Goal: Complete application form

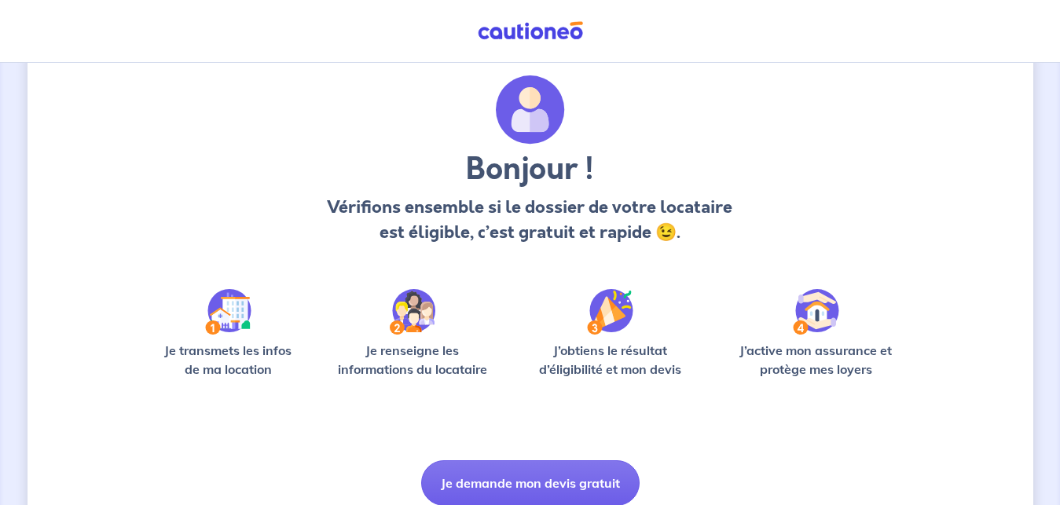
scroll to position [80, 0]
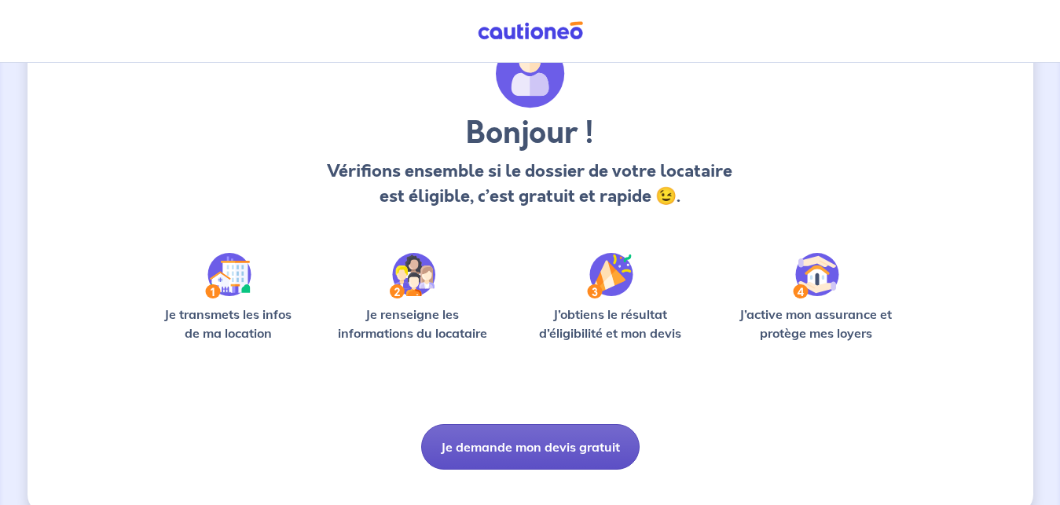
click at [533, 446] on button "Je demande mon devis gratuit" at bounding box center [530, 447] width 219 height 46
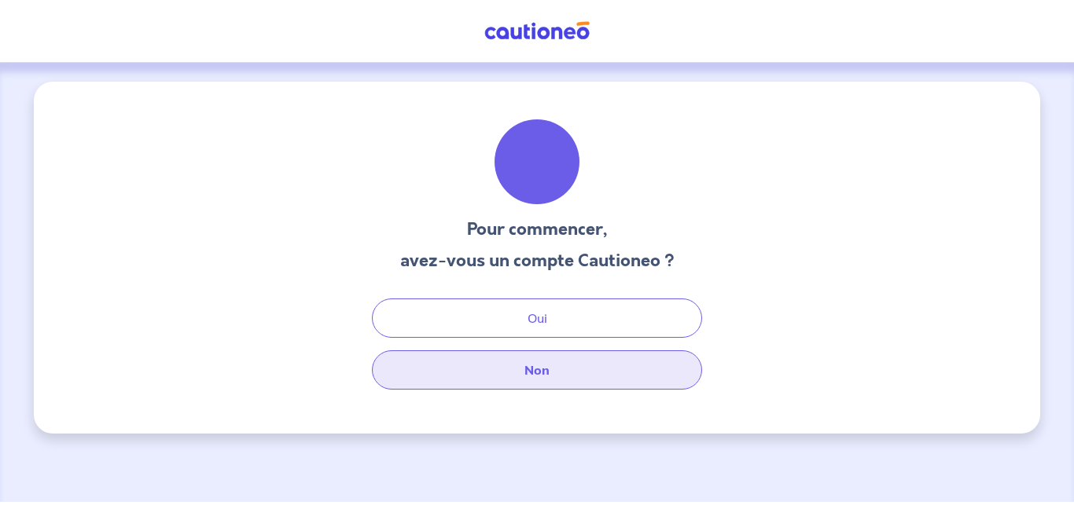
click at [535, 370] on button "Non" at bounding box center [537, 370] width 330 height 39
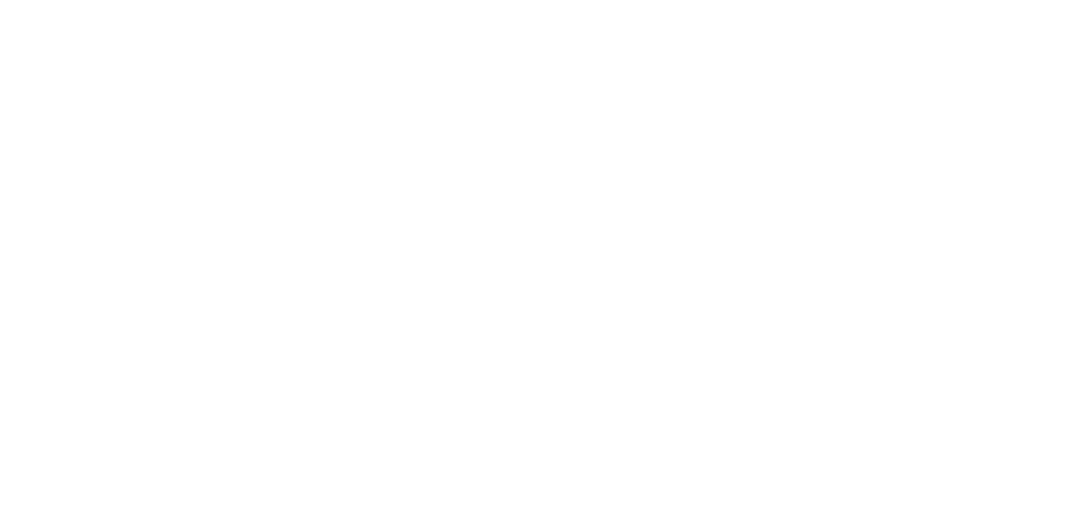
select select "FR"
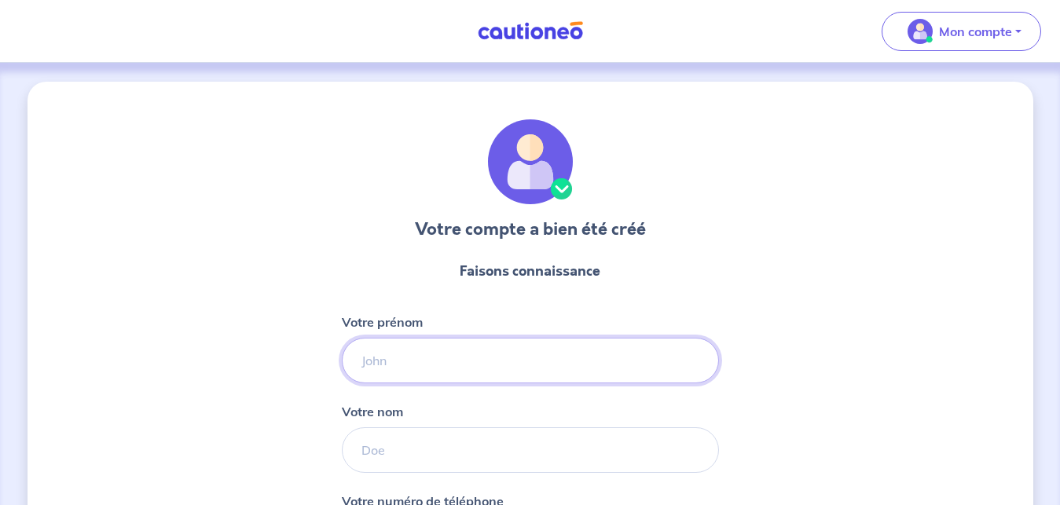
click at [451, 355] on input "Votre prénom" at bounding box center [530, 361] width 377 height 46
type input "Guewen"
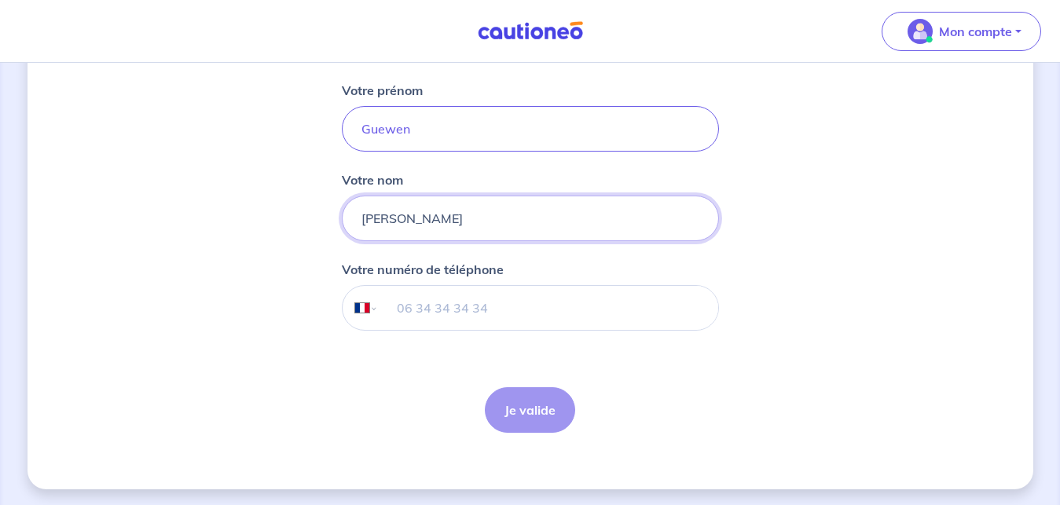
scroll to position [235, 0]
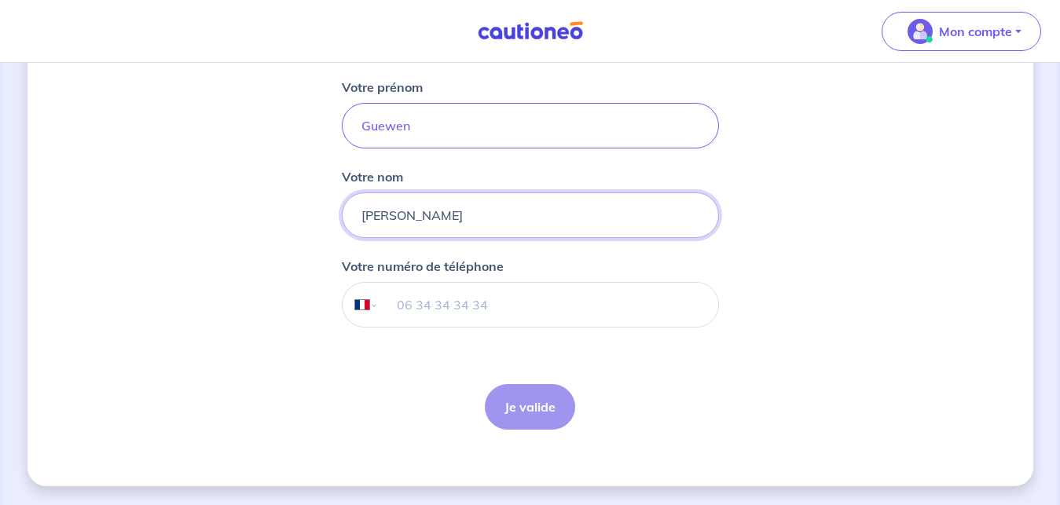
type input "[PERSON_NAME]"
click at [604, 319] on input "tel" at bounding box center [548, 305] width 340 height 44
type input "06 52 54 73 97"
click at [549, 405] on button "Je valide" at bounding box center [530, 407] width 90 height 46
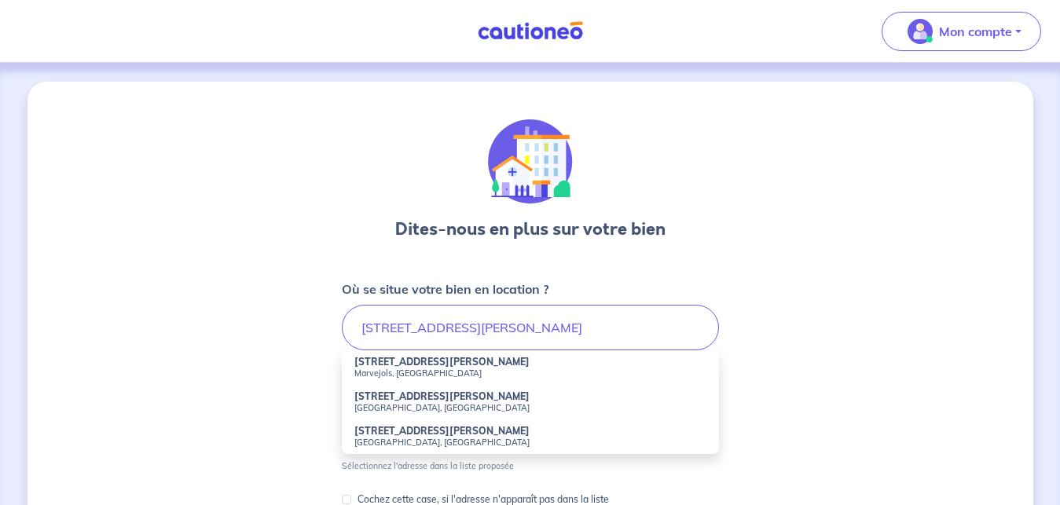
click at [390, 363] on strong "[STREET_ADDRESS][PERSON_NAME]" at bounding box center [442, 362] width 175 height 12
type input "[STREET_ADDRESS][PERSON_NAME]"
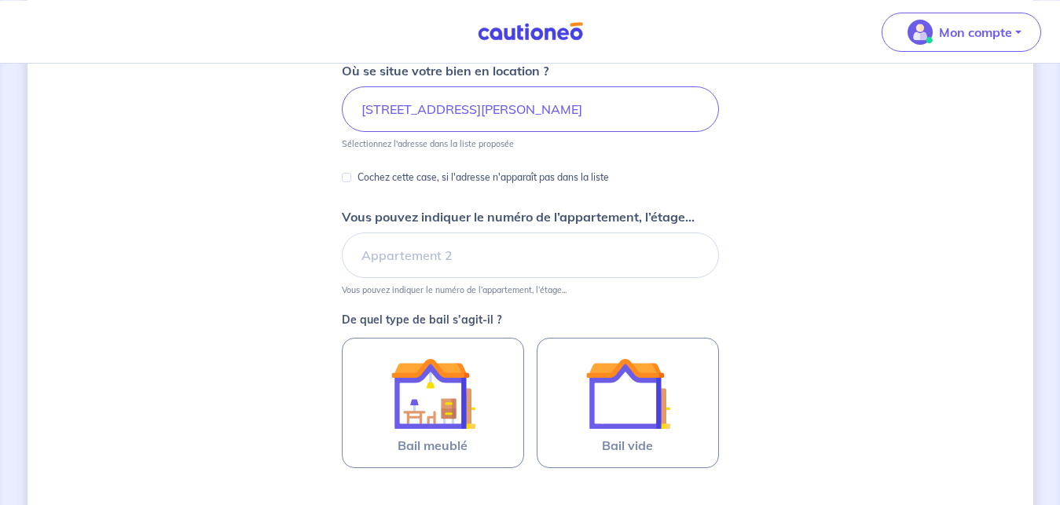
scroll to position [241, 0]
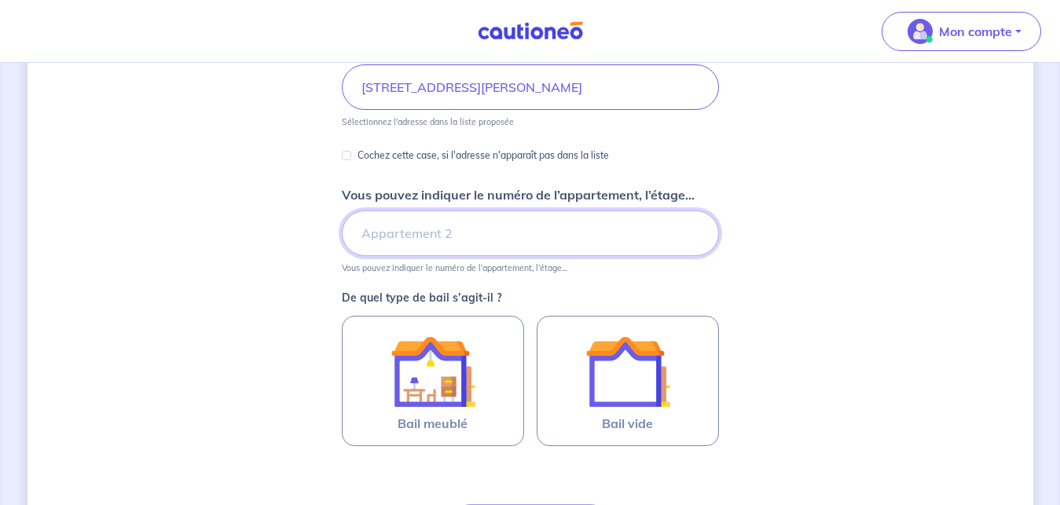
click at [421, 230] on input "Vous pouvez indiquer le numéro de l’appartement, l’étage..." at bounding box center [530, 234] width 377 height 46
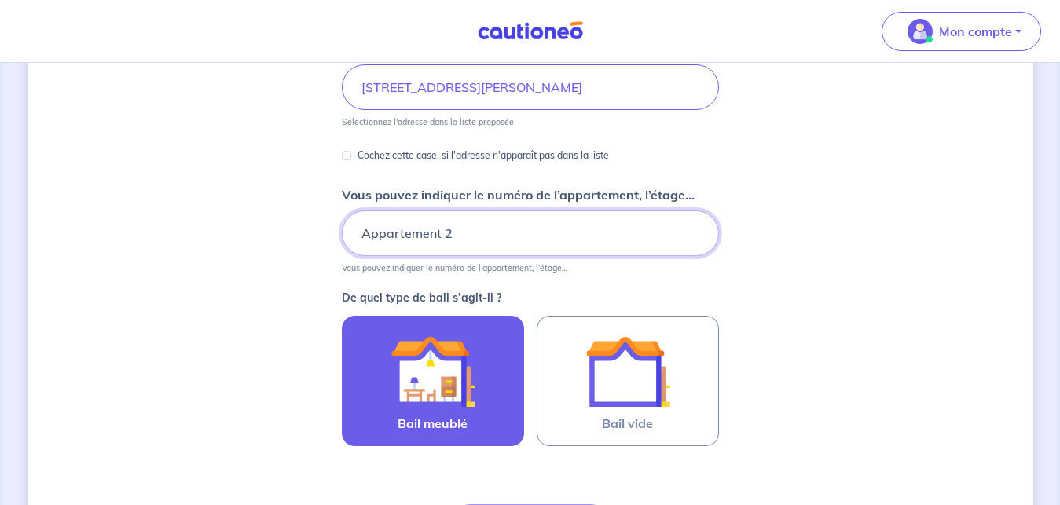
type input "Appartement 2"
click at [427, 373] on img at bounding box center [433, 371] width 85 height 85
click at [0, 0] on input "Bail meublé" at bounding box center [0, 0] width 0 height 0
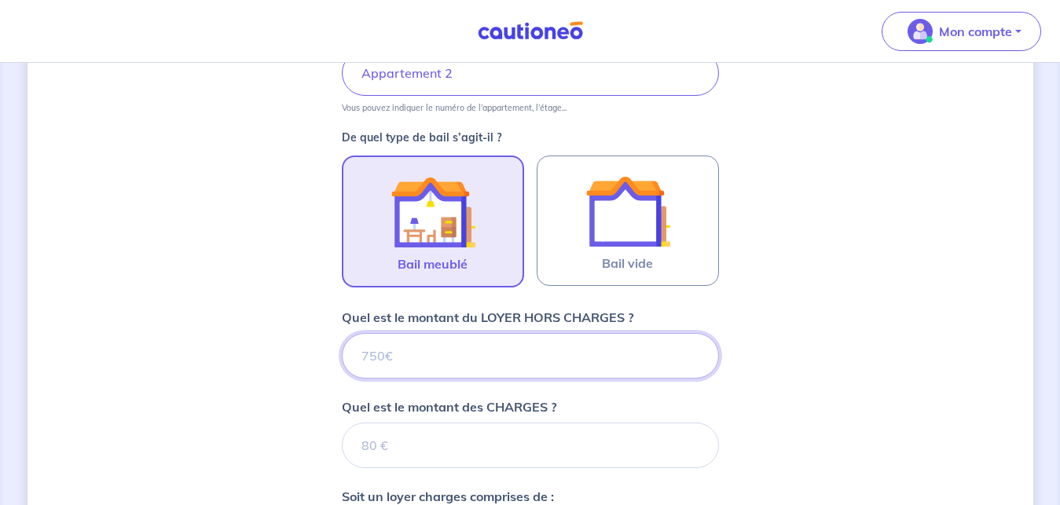
scroll to position [435, 0]
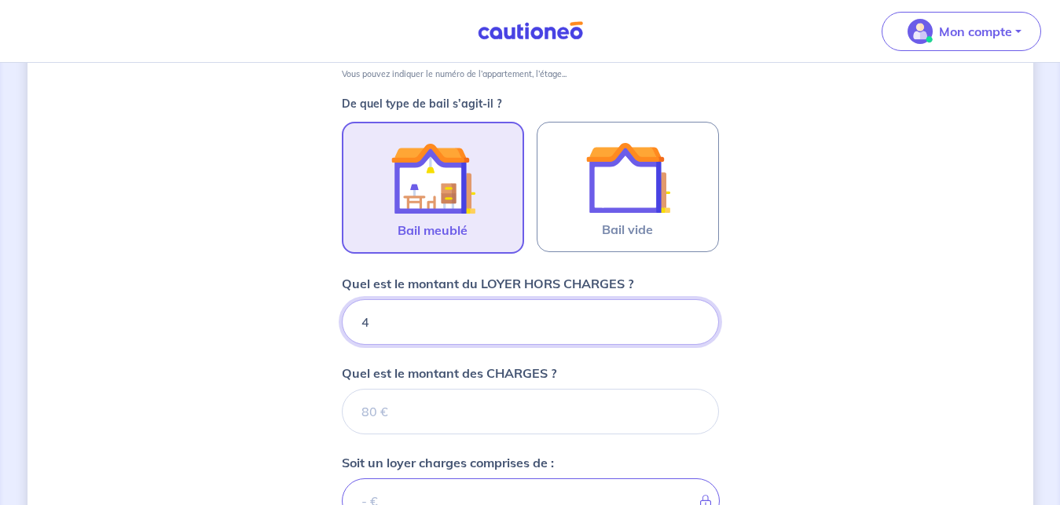
type input "47"
type input "470"
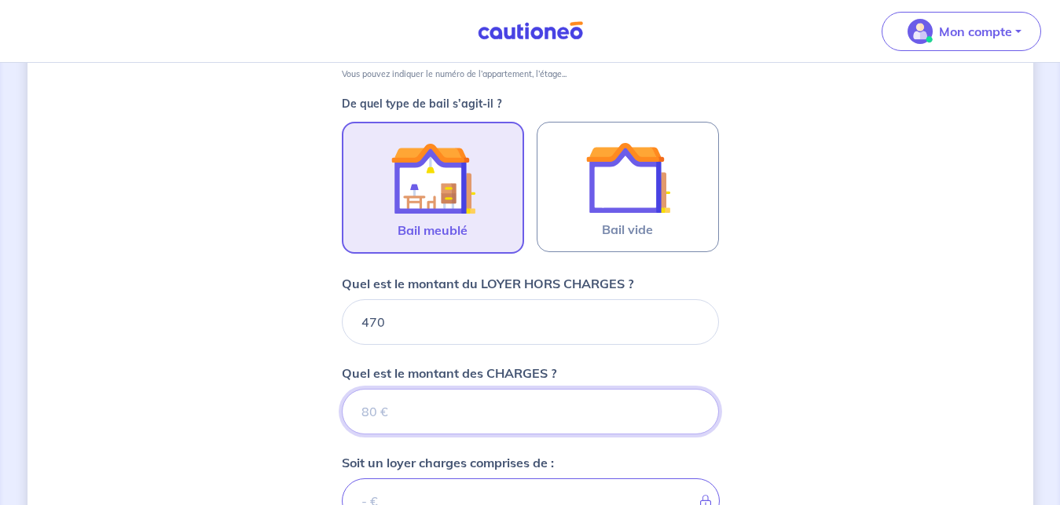
click at [456, 410] on input "Quel est le montant des CHARGES ?" at bounding box center [530, 412] width 377 height 46
type input "30"
type input "500"
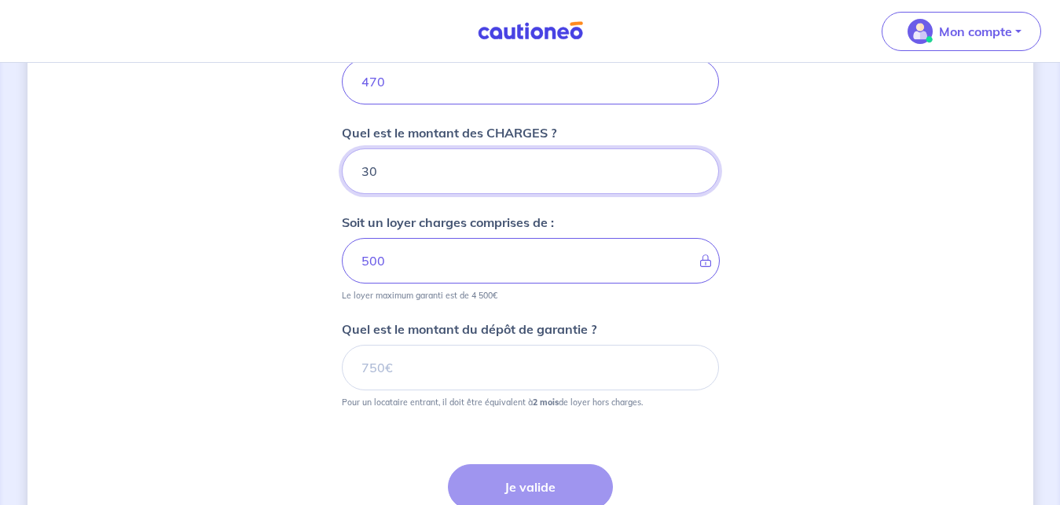
scroll to position [755, 0]
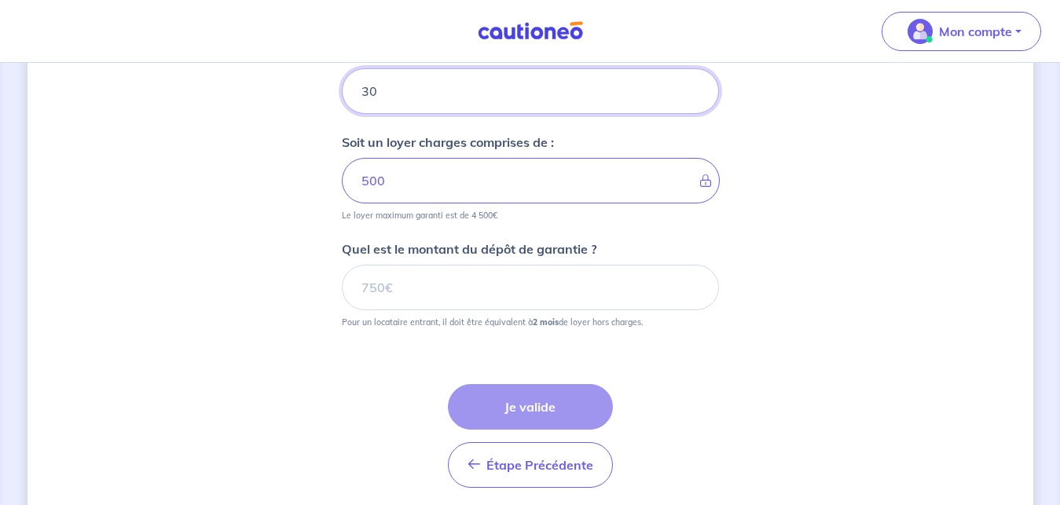
type input "30"
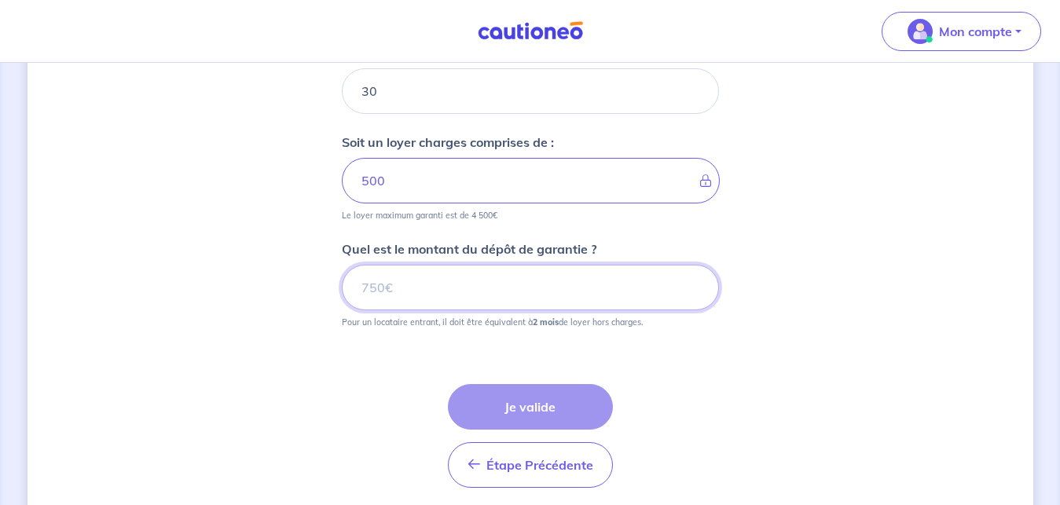
click at [447, 303] on input "Quel est le montant du dépôt de garantie ?" at bounding box center [530, 288] width 377 height 46
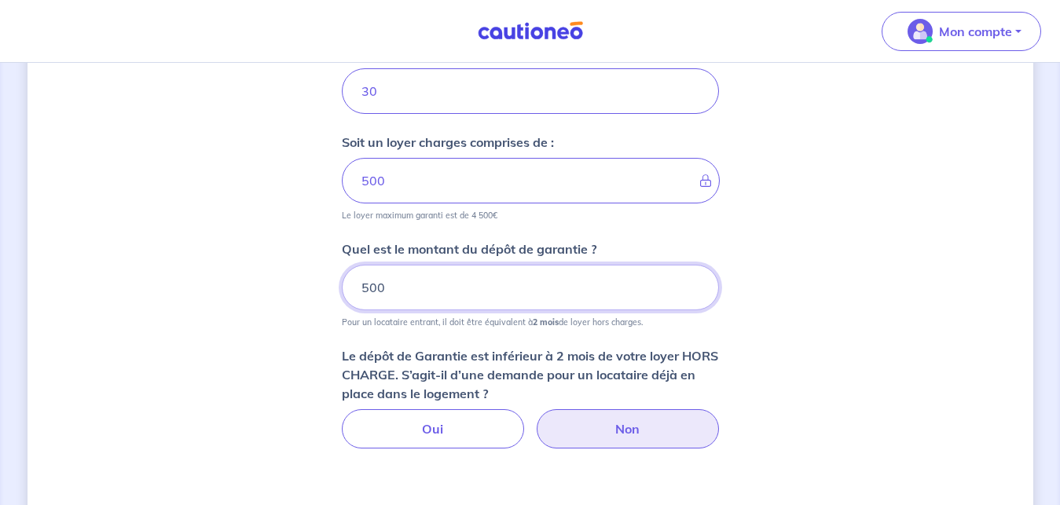
type input "500"
click at [579, 425] on label "Non" at bounding box center [628, 429] width 182 height 39
click at [535, 420] on input "Non" at bounding box center [530, 415] width 10 height 10
radio input "true"
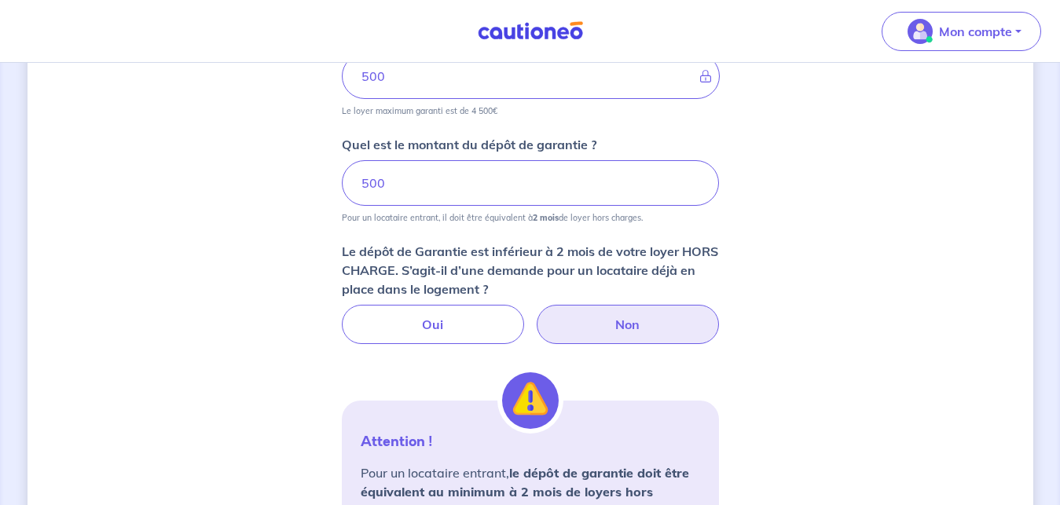
scroll to position [836, 0]
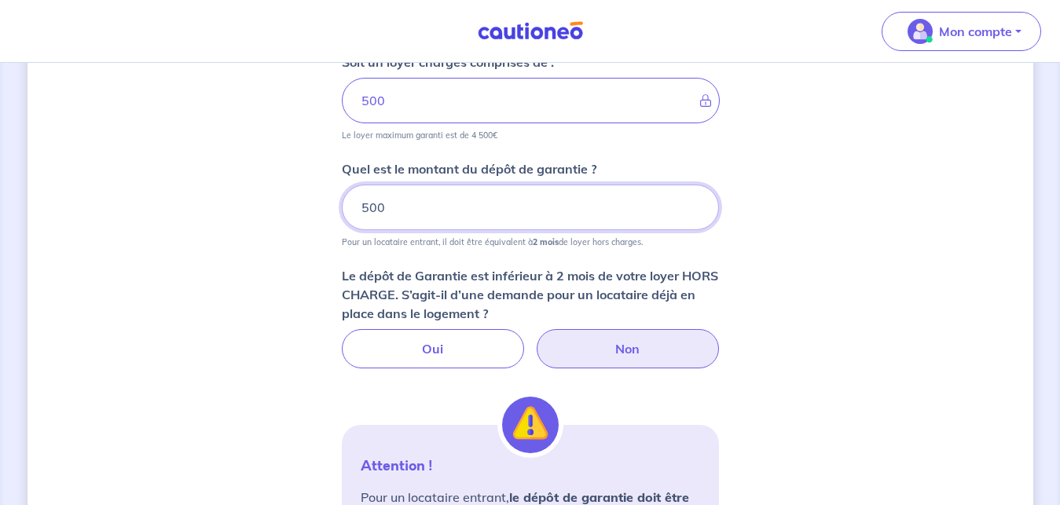
click at [419, 204] on input "500" at bounding box center [530, 208] width 377 height 46
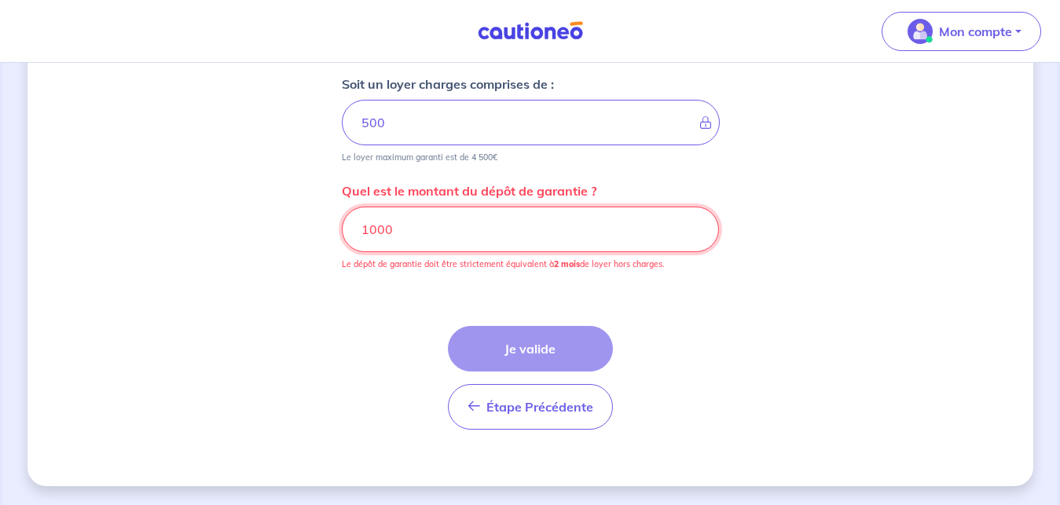
scroll to position [814, 0]
click at [487, 244] on input "1000" at bounding box center [530, 230] width 377 height 46
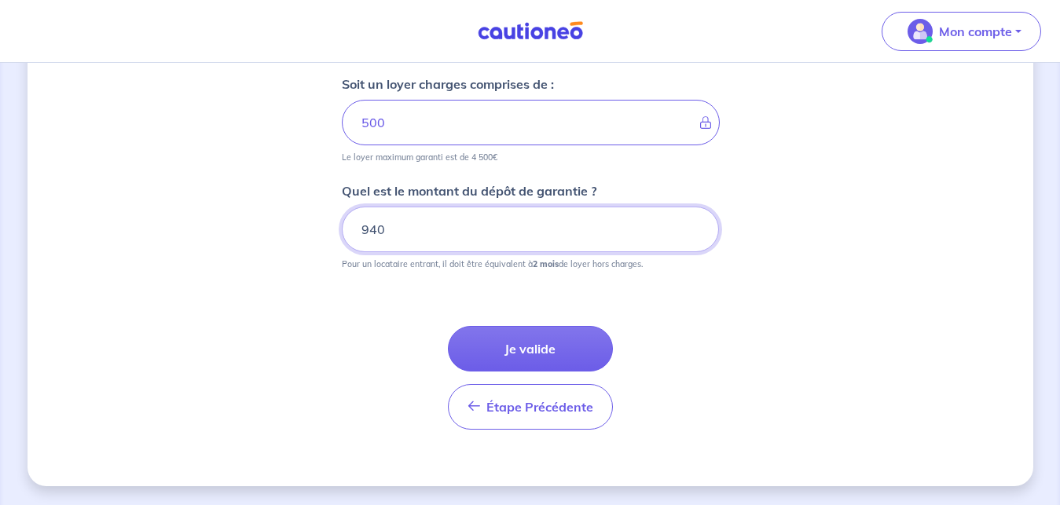
type input "940"
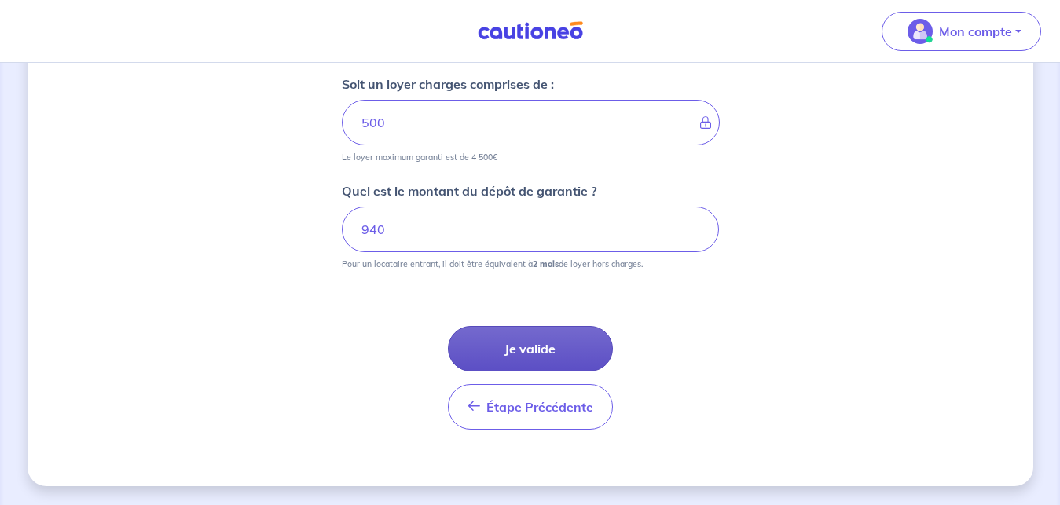
click at [509, 355] on button "Je valide" at bounding box center [530, 349] width 165 height 46
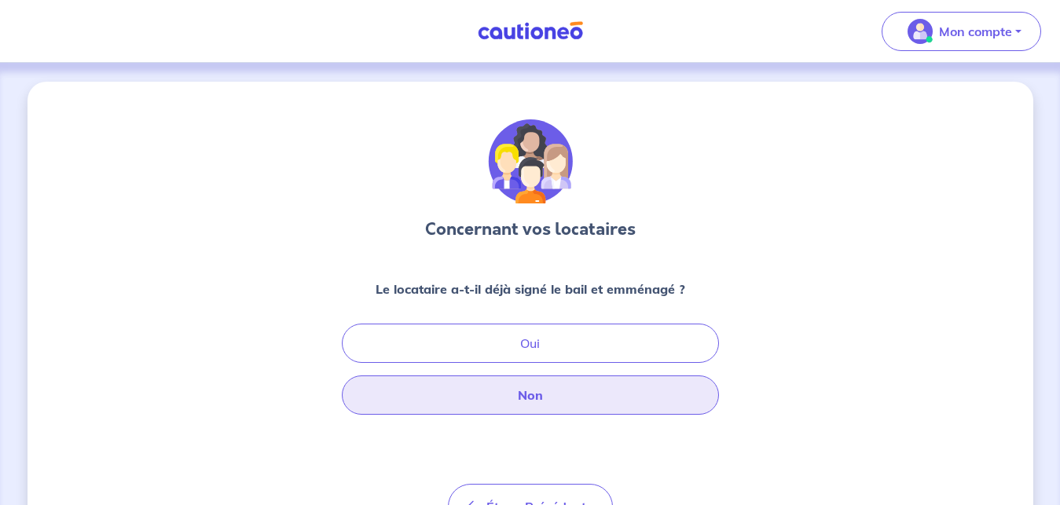
click at [555, 396] on button "Non" at bounding box center [530, 395] width 377 height 39
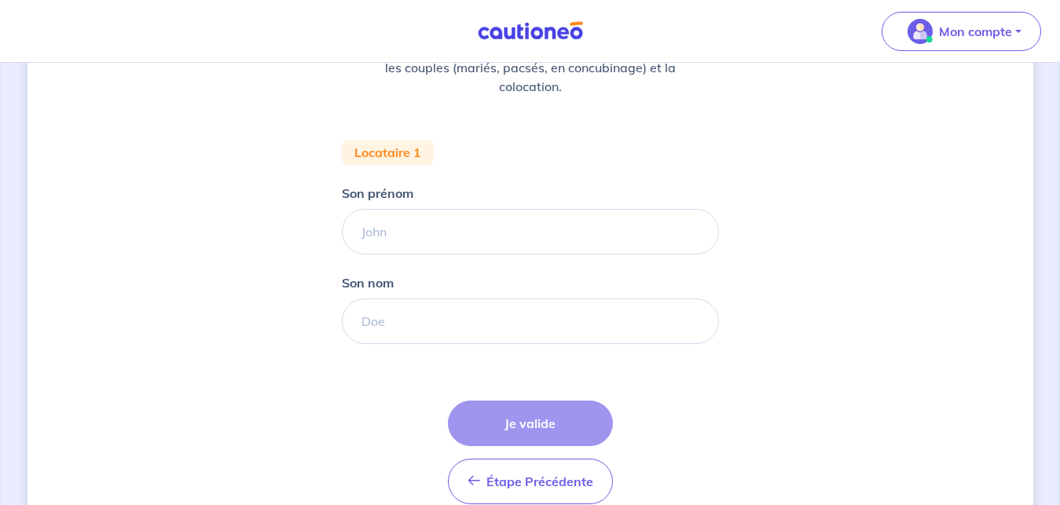
scroll to position [315, 0]
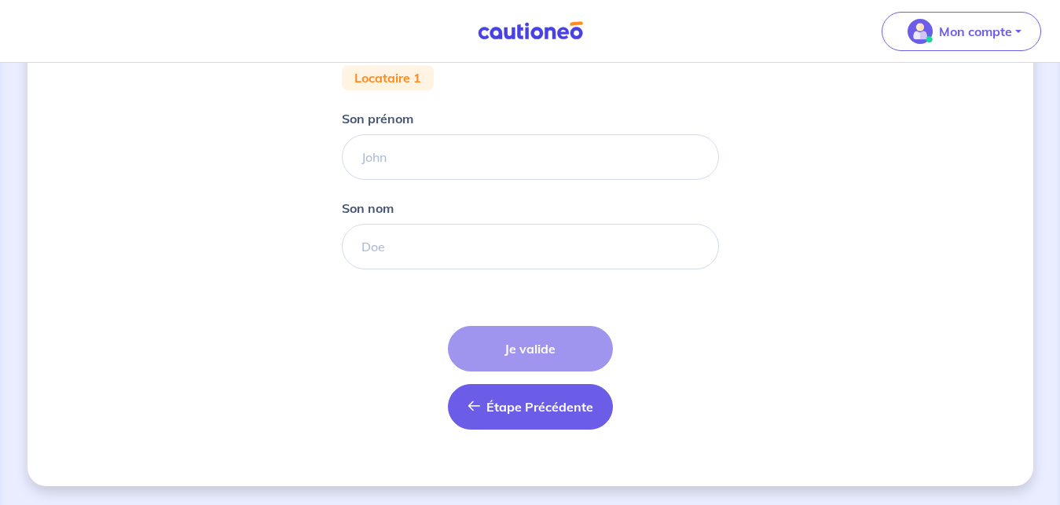
click at [481, 417] on button "Étape Précédente Précédent" at bounding box center [530, 407] width 165 height 46
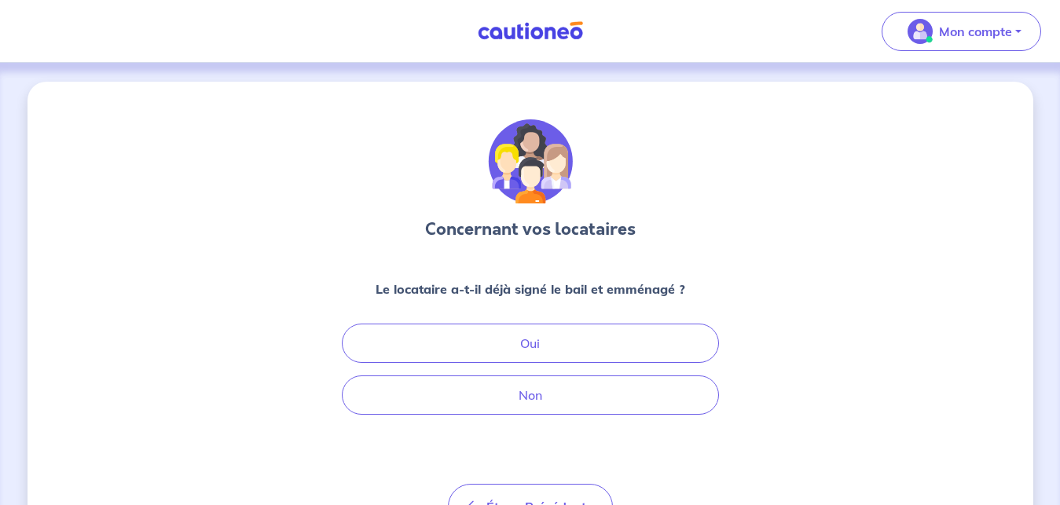
scroll to position [87, 0]
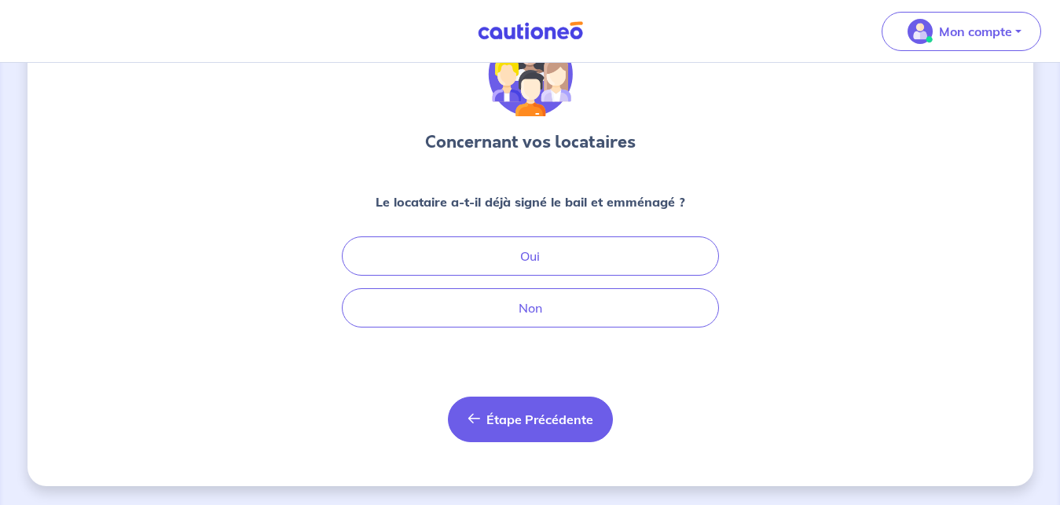
click at [502, 397] on button "Étape Précédente Précédent" at bounding box center [530, 420] width 165 height 46
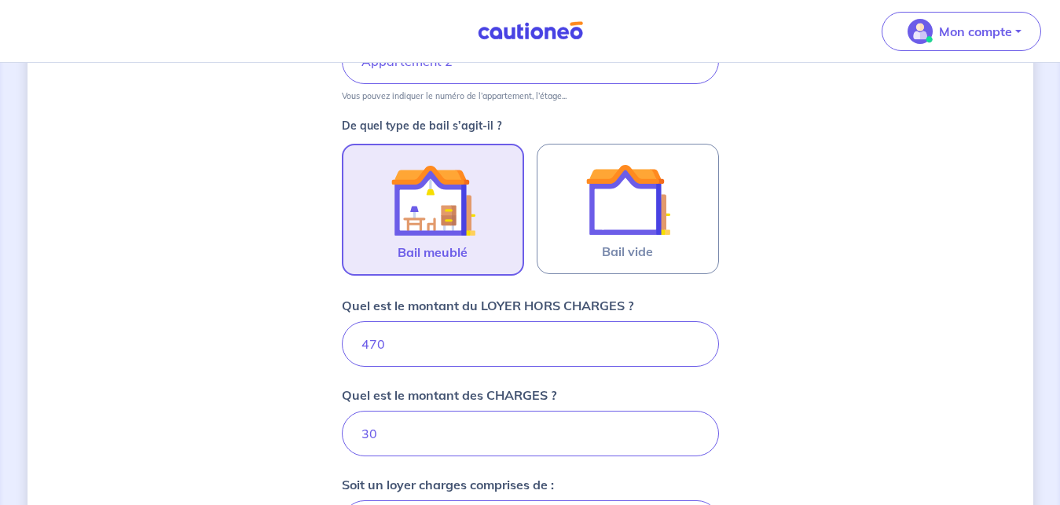
scroll to position [493, 0]
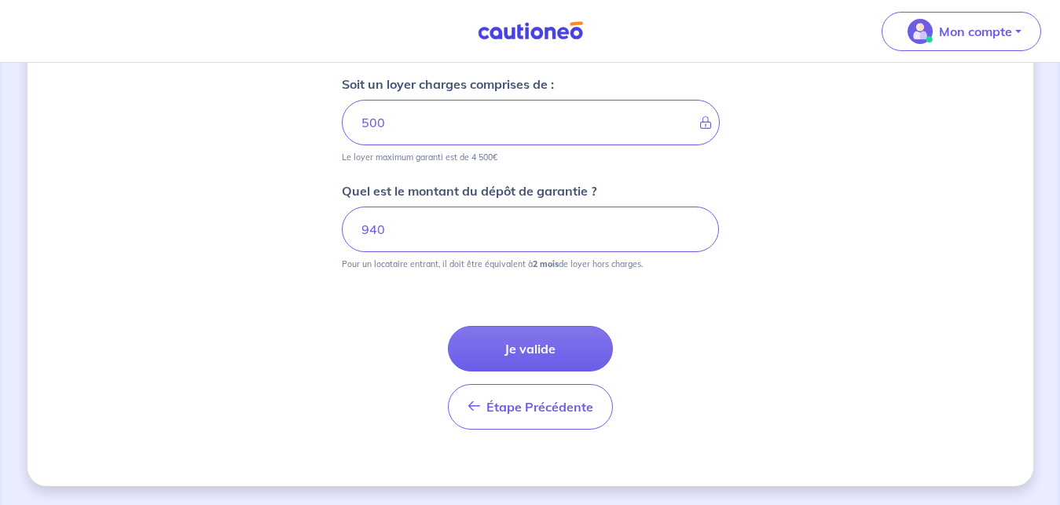
click at [488, 347] on button "Je valide" at bounding box center [530, 349] width 165 height 46
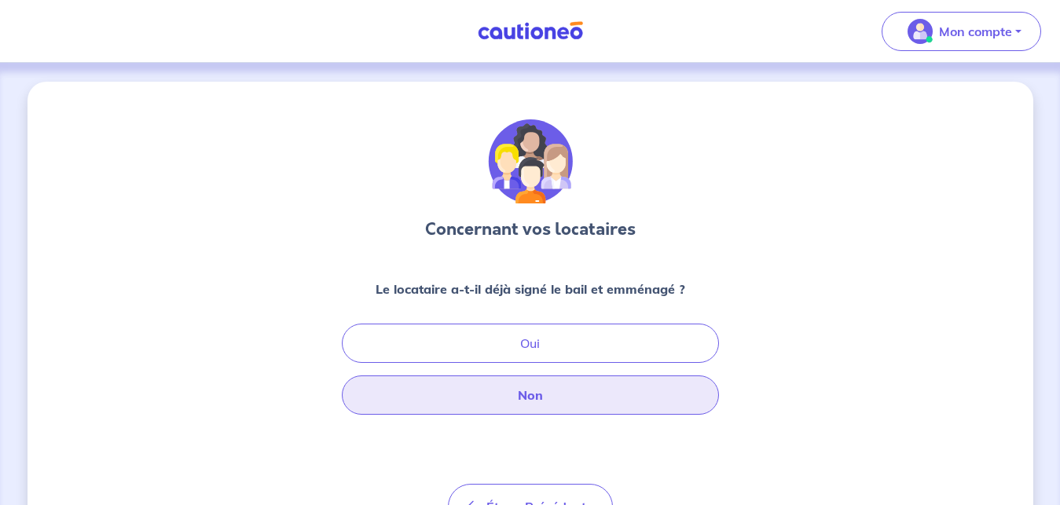
click at [500, 400] on button "Non" at bounding box center [530, 395] width 377 height 39
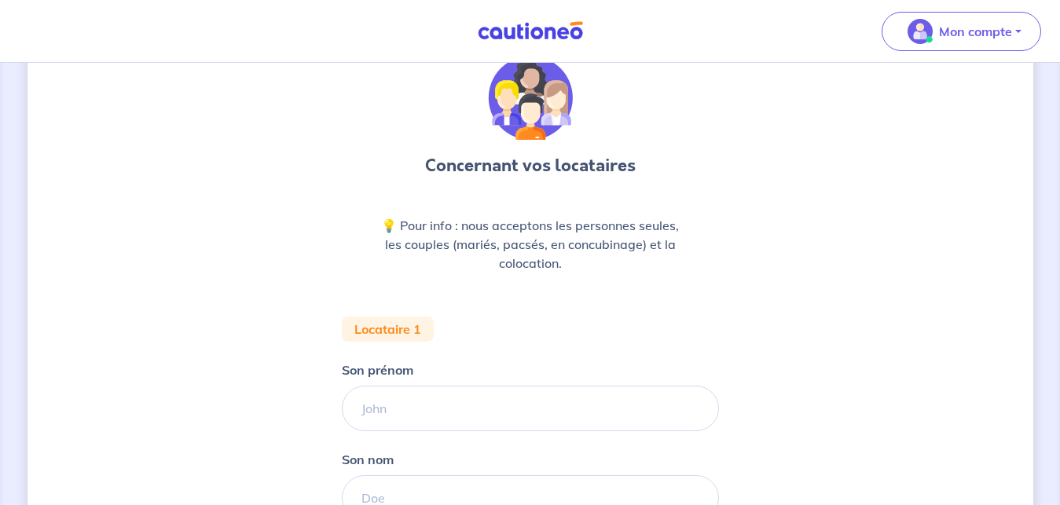
scroll to position [160, 0]
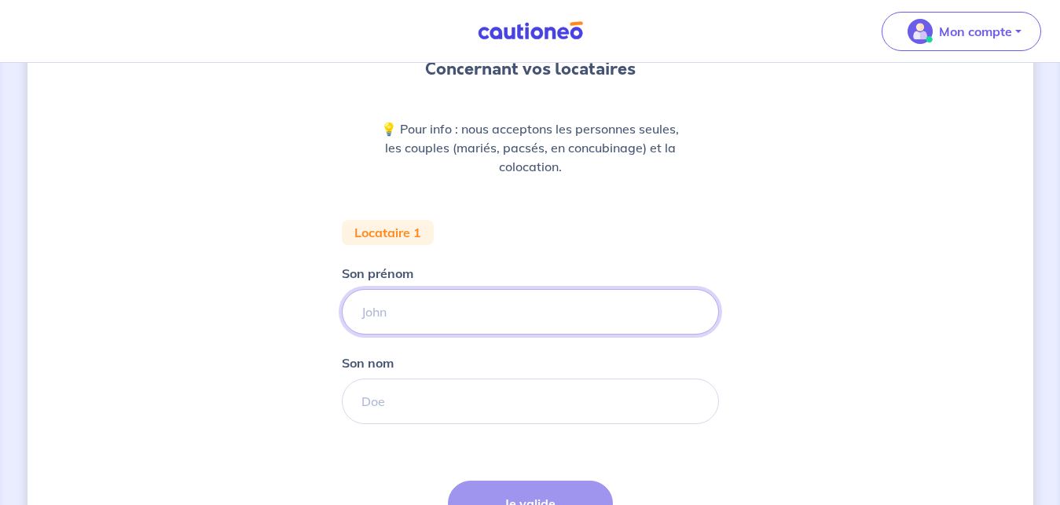
click at [395, 295] on input "Son prénom" at bounding box center [530, 312] width 377 height 46
type input "[PERSON_NAME]"
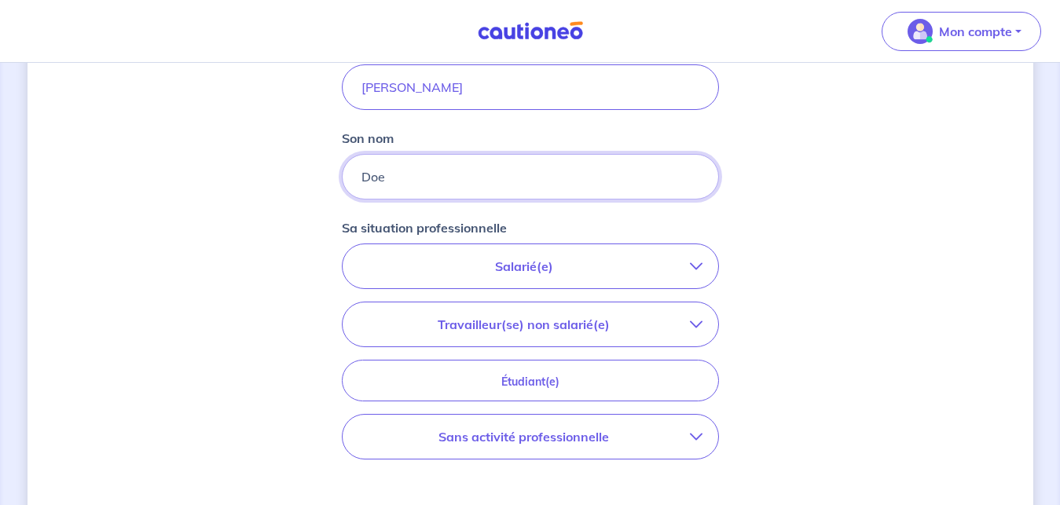
scroll to position [401, 0]
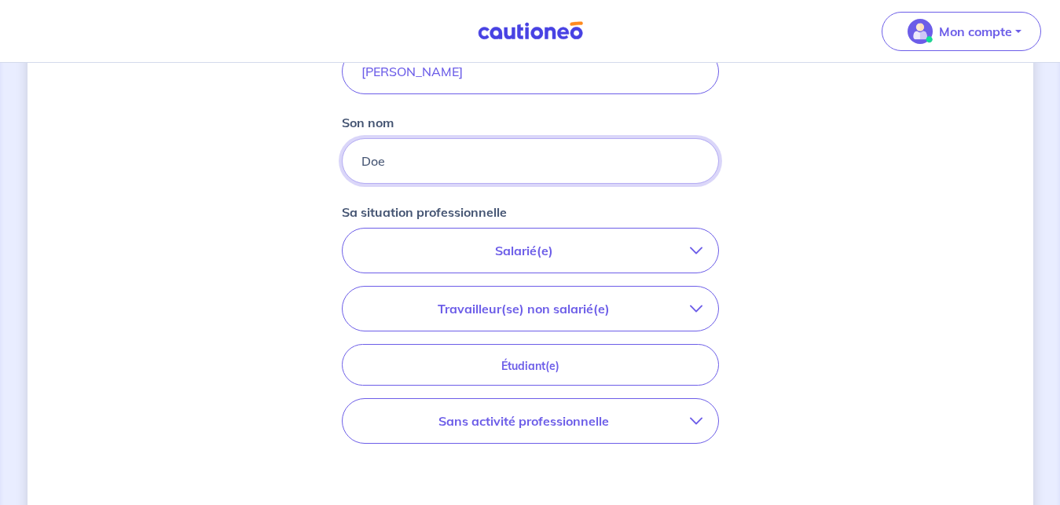
type input "Doe"
click at [466, 253] on p "Salarié(e)" at bounding box center [524, 250] width 332 height 19
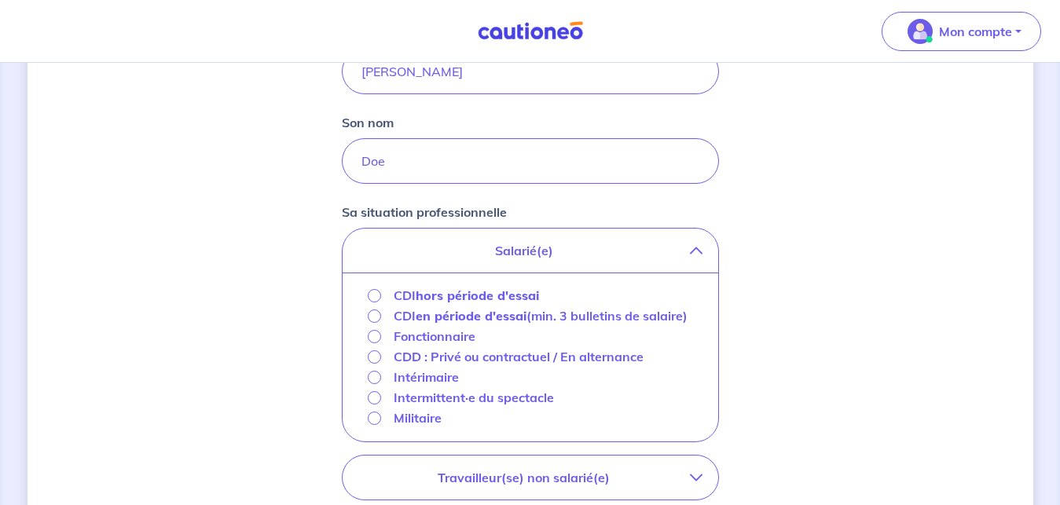
click at [489, 255] on p "Salarié(e)" at bounding box center [524, 250] width 332 height 19
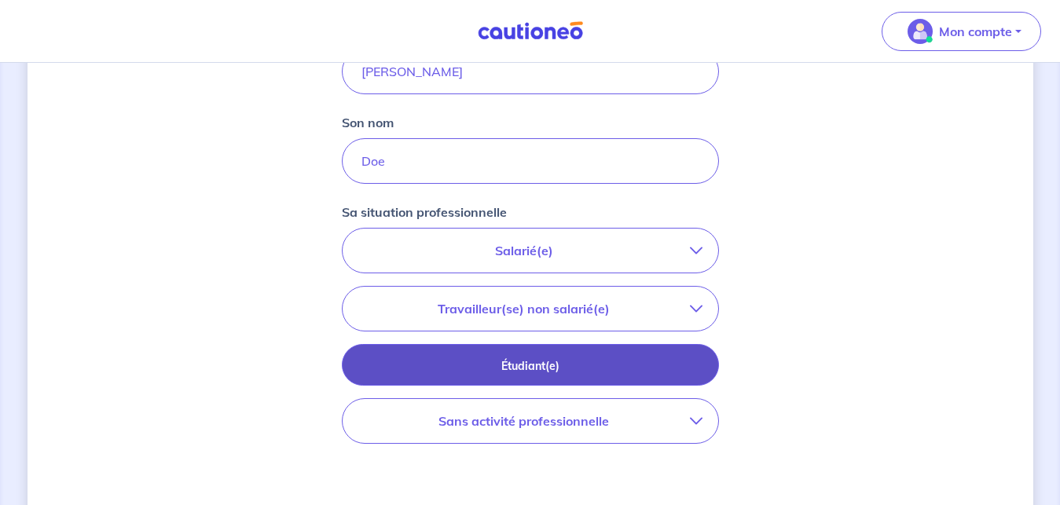
click at [488, 358] on p "Étudiant(e)" at bounding box center [531, 366] width 338 height 17
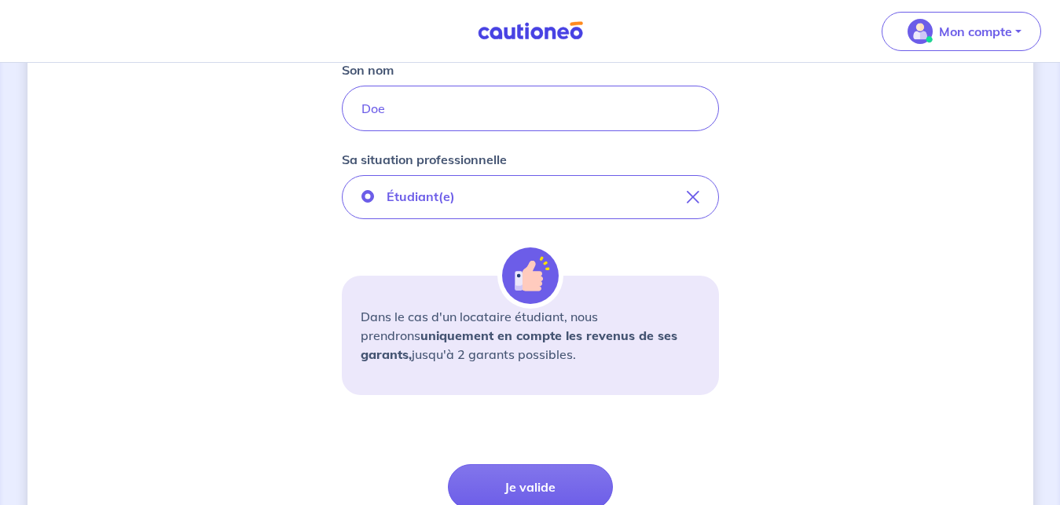
scroll to position [481, 0]
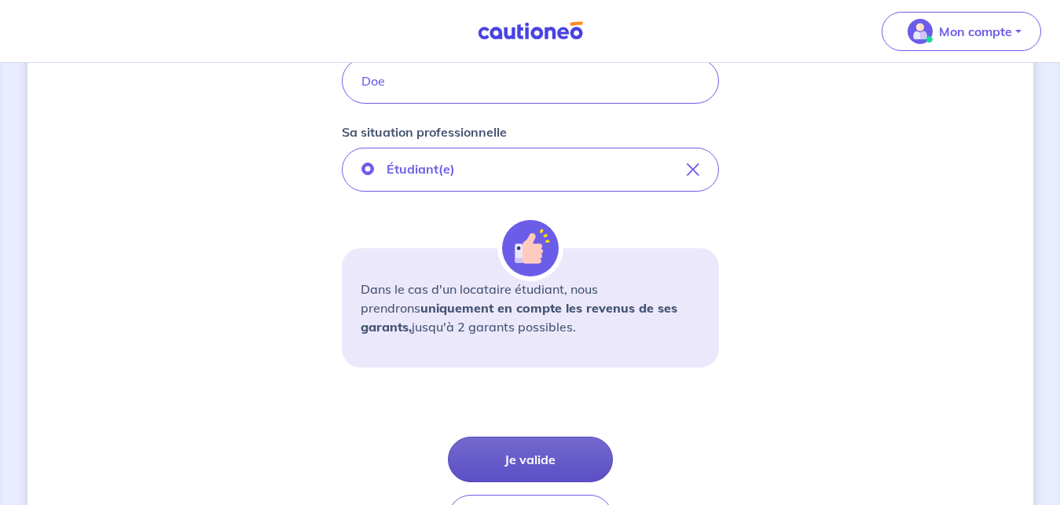
click at [538, 448] on button "Je valide" at bounding box center [530, 460] width 165 height 46
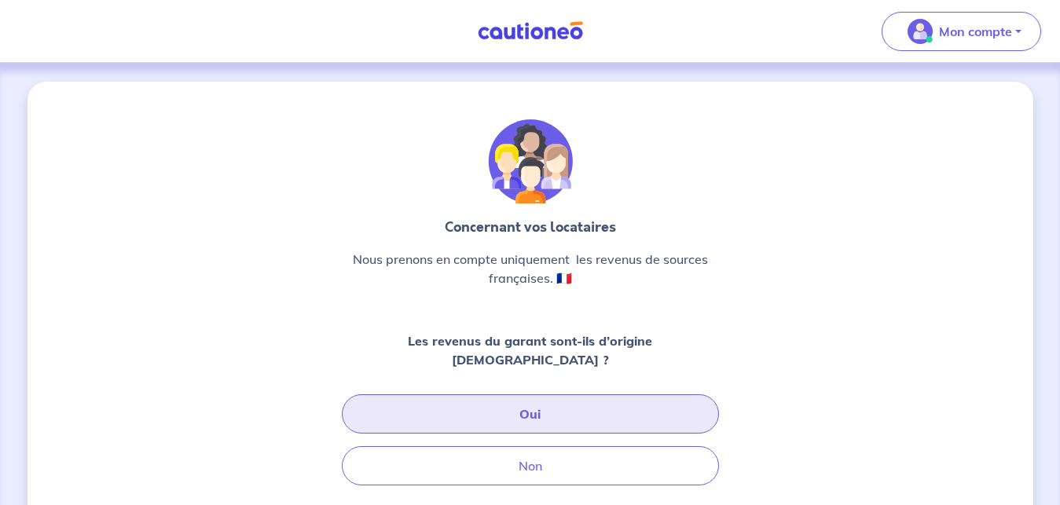
click at [598, 397] on button "Oui" at bounding box center [530, 414] width 377 height 39
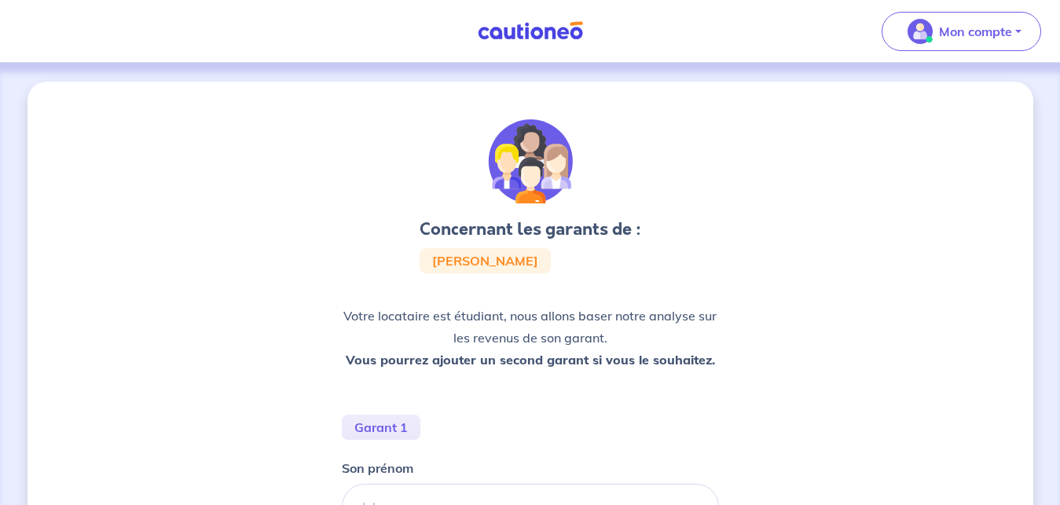
scroll to position [241, 0]
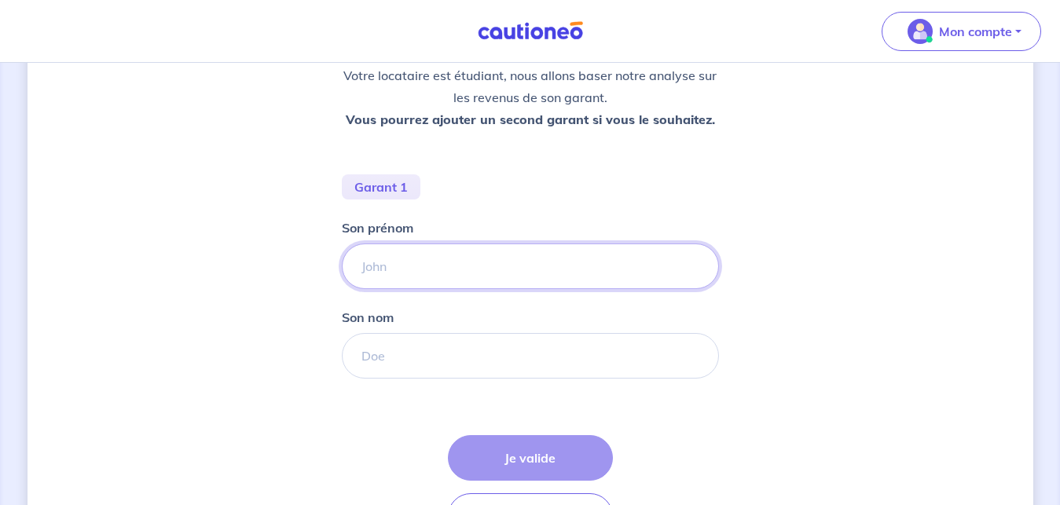
click at [486, 282] on input "Son prénom" at bounding box center [530, 267] width 377 height 46
type input "[PERSON_NAME]"
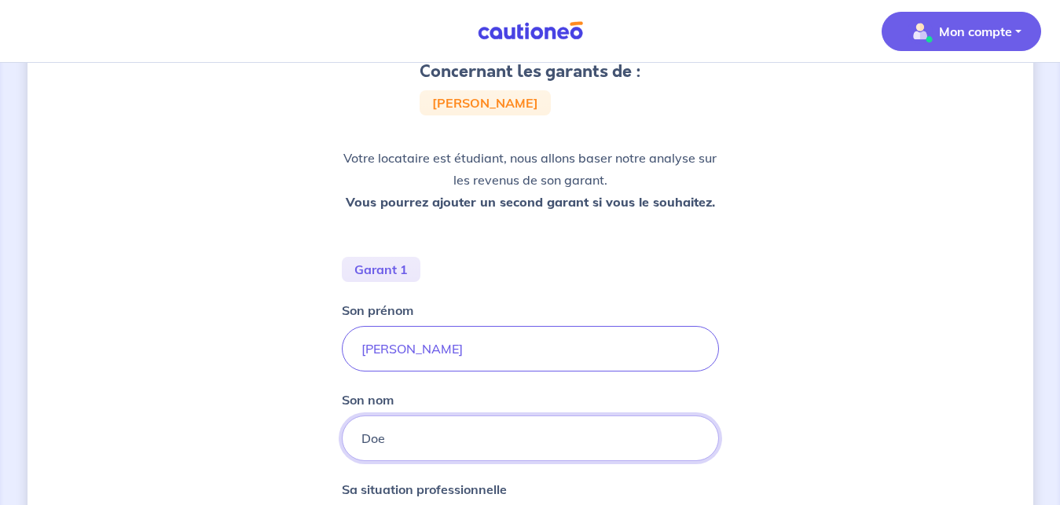
scroll to position [80, 0]
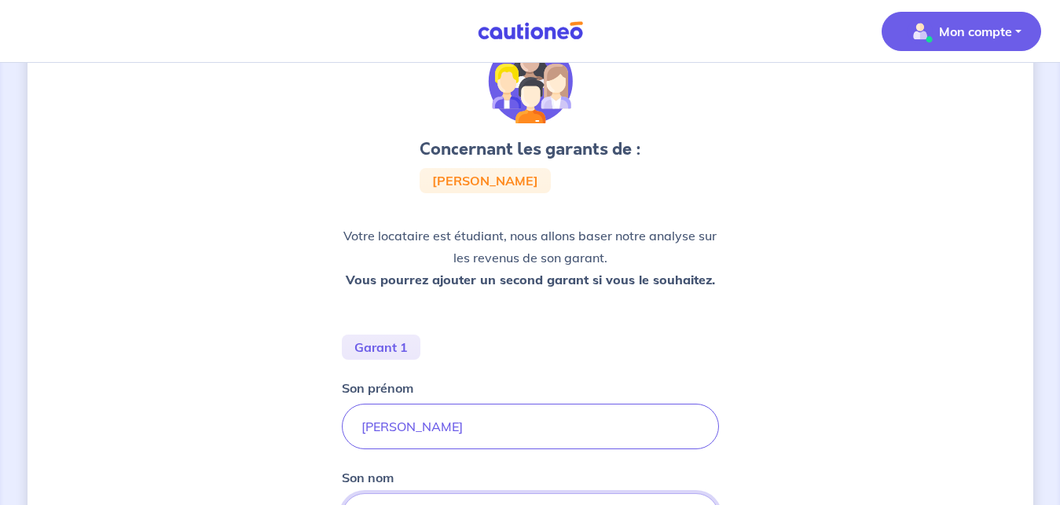
type input "Doe"
click at [983, 34] on p "Mon compte" at bounding box center [975, 31] width 73 height 19
click at [940, 94] on link "Mes informations" at bounding box center [946, 97] width 127 height 25
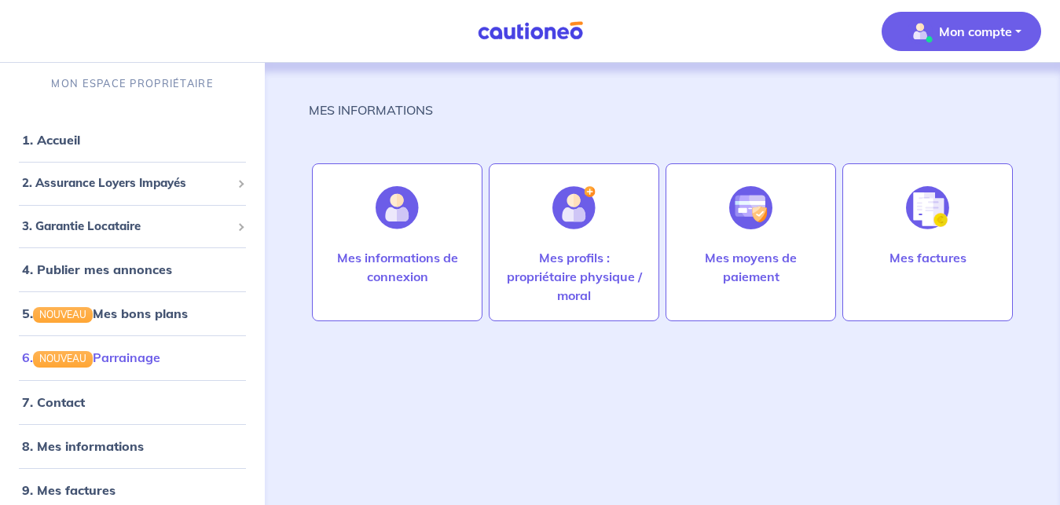
scroll to position [7, 0]
click at [90, 182] on span "2. Assurance Loyers Impayés" at bounding box center [126, 182] width 209 height 18
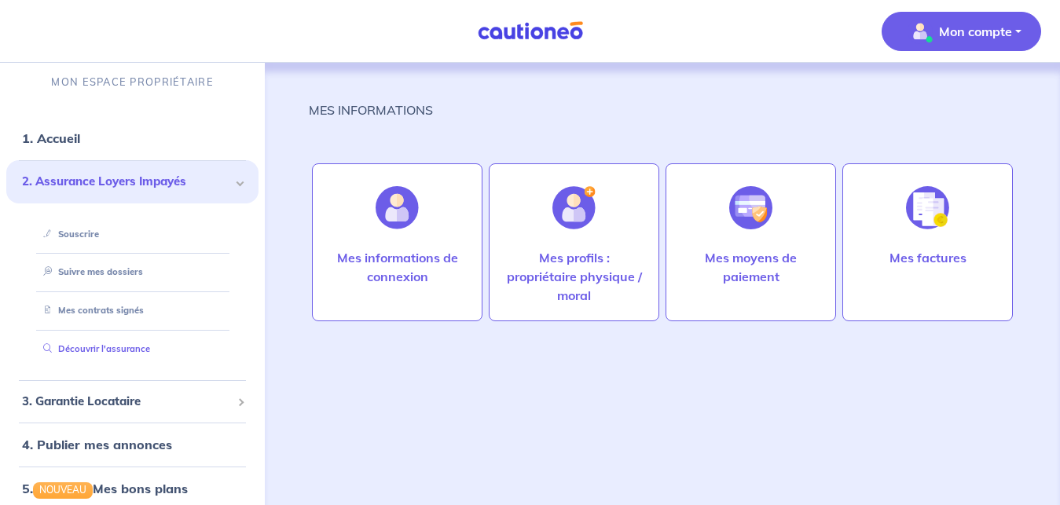
click at [138, 353] on link "Découvrir l'assurance" at bounding box center [93, 349] width 113 height 11
